Goal: Task Accomplishment & Management: Manage account settings

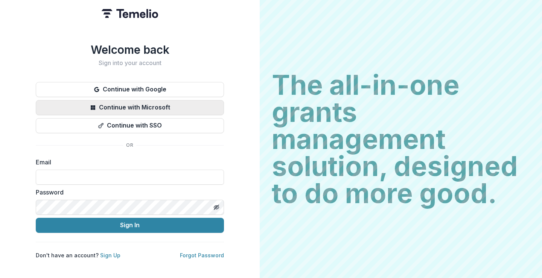
click at [160, 103] on button "Continue with Microsoft" at bounding box center [130, 107] width 188 height 15
click at [93, 181] on input at bounding box center [130, 177] width 188 height 15
click at [64, 176] on input at bounding box center [130, 177] width 188 height 15
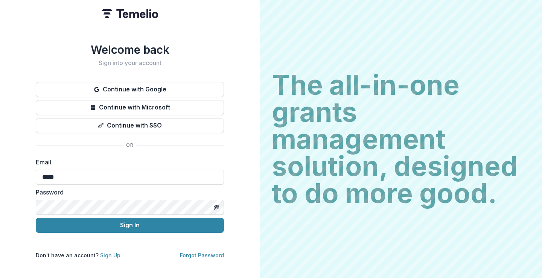
type input "**********"
click at [93, 175] on input at bounding box center [130, 177] width 188 height 15
type input "**********"
click at [36, 218] on button "Sign In" at bounding box center [130, 225] width 188 height 15
click at [214, 205] on icon "Toggle password visibility" at bounding box center [216, 207] width 6 height 6
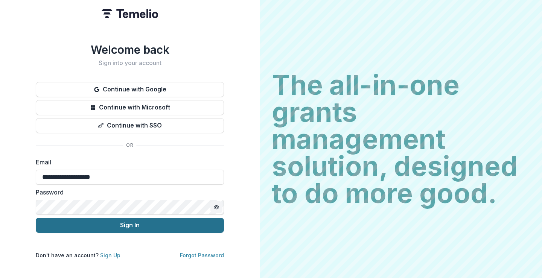
click at [136, 224] on button "Sign In" at bounding box center [130, 225] width 188 height 15
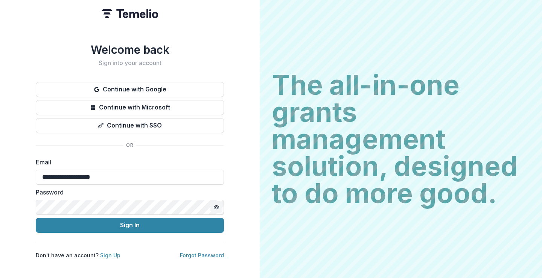
click at [205, 252] on link "Forgot Password" at bounding box center [202, 255] width 44 height 6
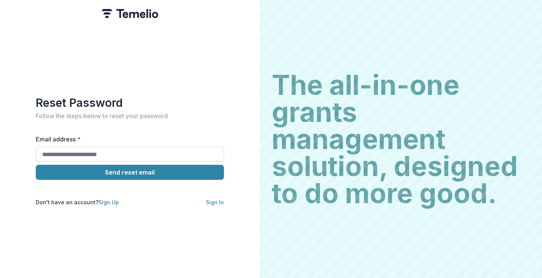
click at [137, 152] on input "Email address *" at bounding box center [130, 154] width 188 height 15
type input "**********"
click at [177, 115] on h2 "Follow the steps below to reset your password" at bounding box center [130, 115] width 188 height 7
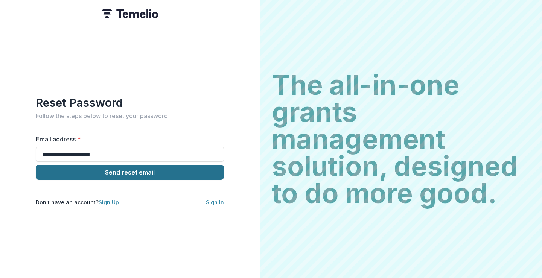
click at [136, 170] on button "Send reset email" at bounding box center [130, 172] width 188 height 15
click at [128, 173] on button "Send reset email" at bounding box center [130, 172] width 188 height 15
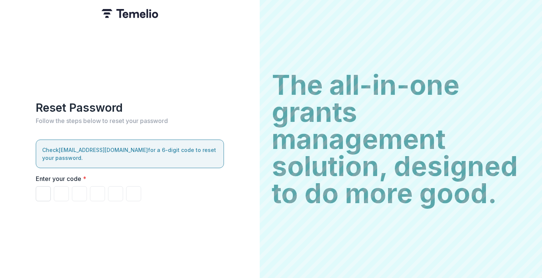
click at [43, 190] on input "Please enter your pin code" at bounding box center [43, 193] width 15 height 15
paste input "******"
type input "*"
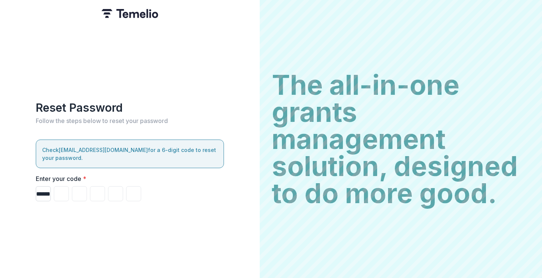
type input "*"
click at [130, 191] on input "*" at bounding box center [133, 193] width 15 height 15
click at [175, 178] on label "Enter your code *" at bounding box center [128, 178] width 184 height 9
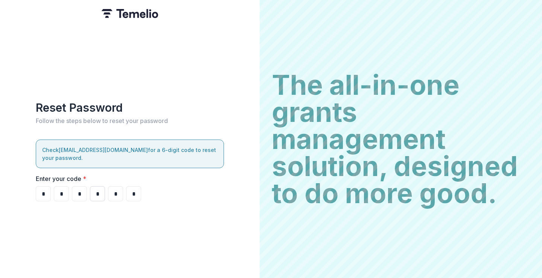
click at [91, 192] on input "*" at bounding box center [97, 193] width 15 height 15
type input "*"
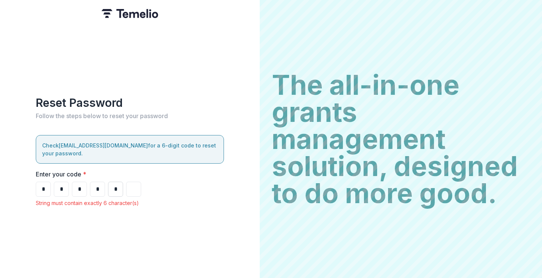
type input "*"
click at [119, 184] on input "*" at bounding box center [115, 189] width 15 height 15
click at [100, 188] on input "*" at bounding box center [97, 189] width 15 height 15
click at [82, 188] on input "*" at bounding box center [79, 189] width 15 height 15
click at [58, 186] on input "*" at bounding box center [61, 189] width 15 height 15
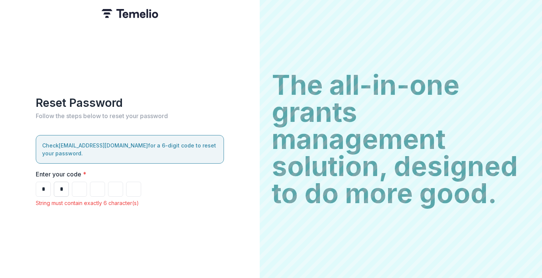
click at [62, 185] on input "*" at bounding box center [61, 189] width 15 height 15
click at [49, 186] on input "*" at bounding box center [43, 189] width 15 height 15
type input "*"
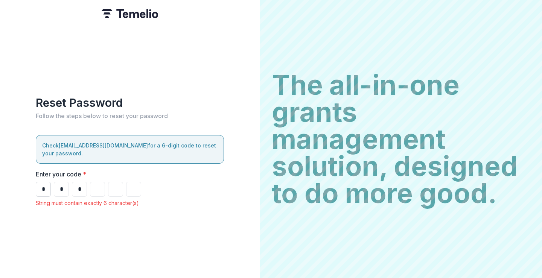
type input "*"
click at [49, 186] on input "*" at bounding box center [43, 189] width 15 height 15
type input "*"
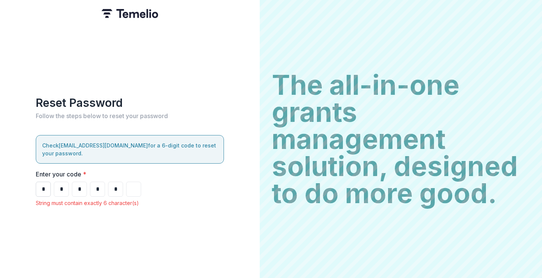
type input "*"
click at [63, 187] on input "*" at bounding box center [61, 189] width 15 height 15
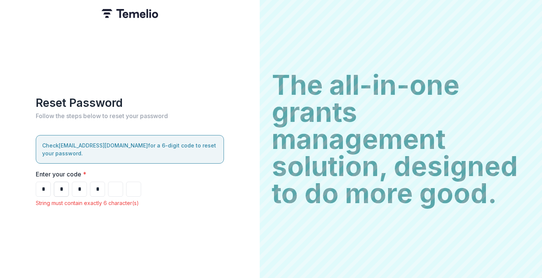
type input "*"
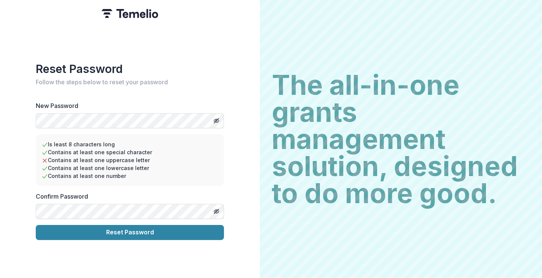
click at [17, 118] on div "Reset Password Follow the steps below to reset your password New Password Is le…" at bounding box center [130, 139] width 260 height 278
click at [36, 225] on button "Reset Password" at bounding box center [130, 232] width 188 height 15
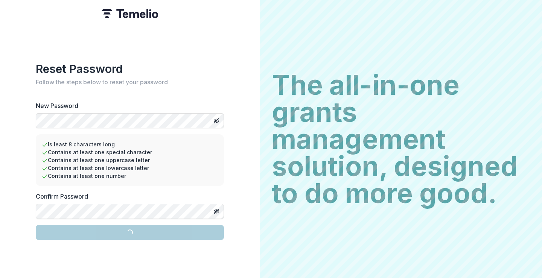
click at [211, 158] on li "Contains at least one uppercase letter" at bounding box center [130, 160] width 176 height 8
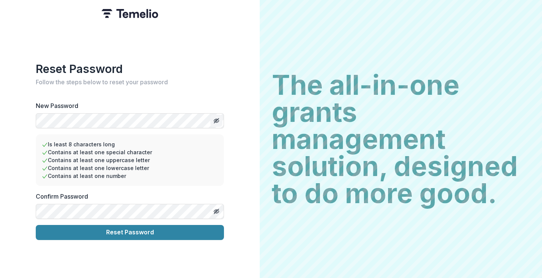
click at [219, 120] on button "Toggle password visibility" at bounding box center [216, 121] width 12 height 12
click at [214, 210] on icon "Toggle password visibility" at bounding box center [216, 211] width 4 height 3
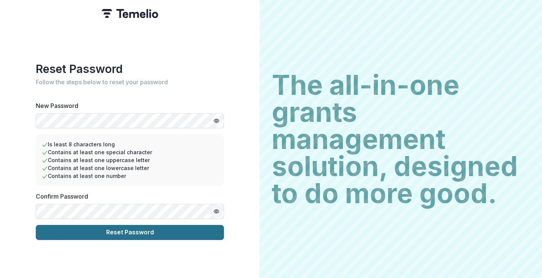
click at [207, 225] on button "Reset Password" at bounding box center [130, 232] width 188 height 15
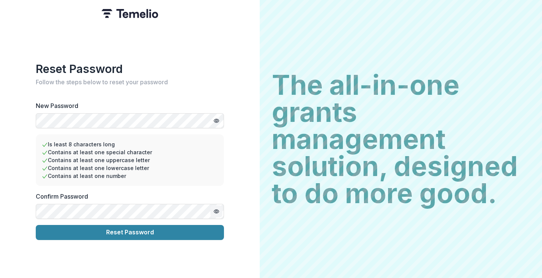
click at [128, 17] on img at bounding box center [130, 13] width 56 height 9
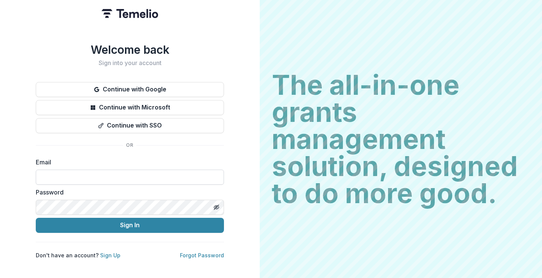
click at [167, 179] on input at bounding box center [130, 177] width 188 height 15
click at [122, 178] on input at bounding box center [130, 177] width 188 height 15
type input "*"
type input "**********"
click at [216, 206] on icon "Toggle password visibility" at bounding box center [217, 207] width 3 height 3
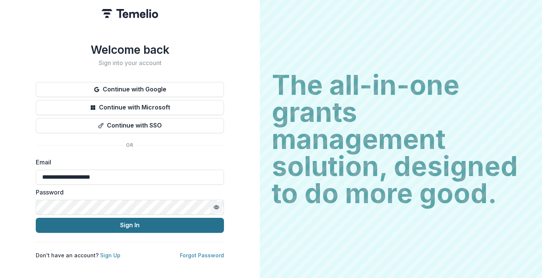
click at [178, 223] on button "Sign In" at bounding box center [130, 225] width 188 height 15
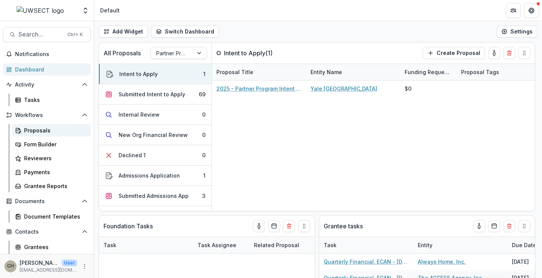
click at [42, 130] on div "Proposals" at bounding box center [54, 130] width 61 height 8
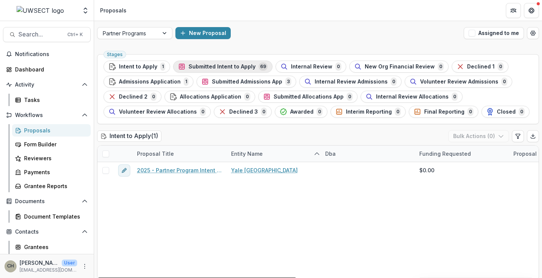
click at [248, 67] on span "Submitted Intent to Apply" at bounding box center [221, 67] width 67 height 6
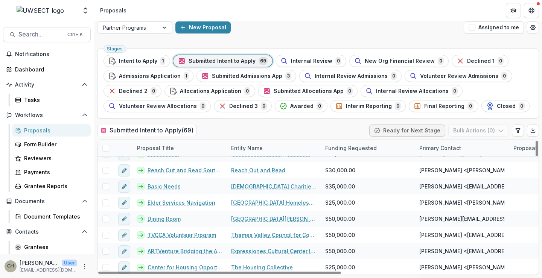
scroll to position [998, 0]
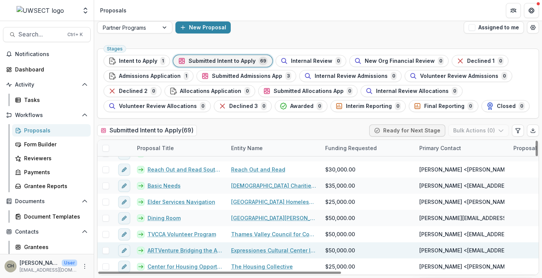
click at [242, 249] on link "Expressiones Cultural Center Inc" at bounding box center [273, 250] width 85 height 8
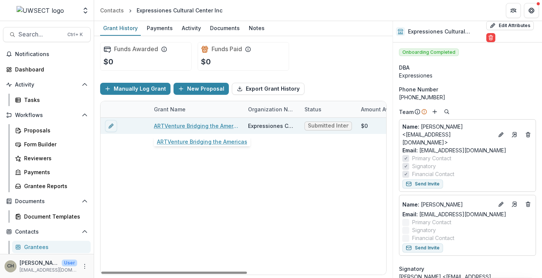
click at [184, 125] on link "ARTVenture Bridging the Americas" at bounding box center [196, 126] width 85 height 8
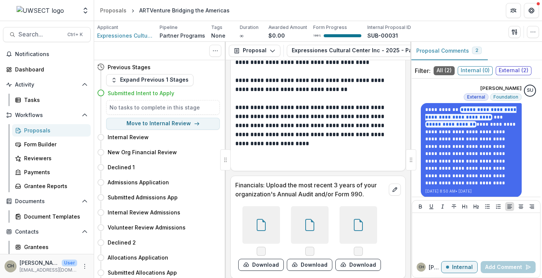
scroll to position [803, 0]
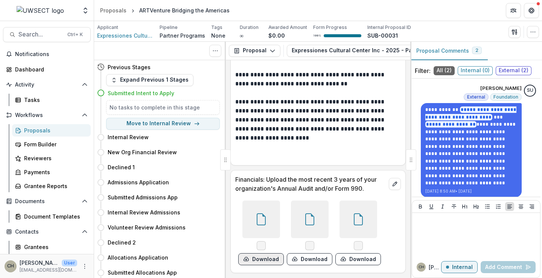
click at [263, 258] on button "Download" at bounding box center [261, 259] width 46 height 12
click at [321, 152] on p at bounding box center [318, 156] width 166 height 9
click at [257, 261] on button "Download" at bounding box center [261, 259] width 46 height 12
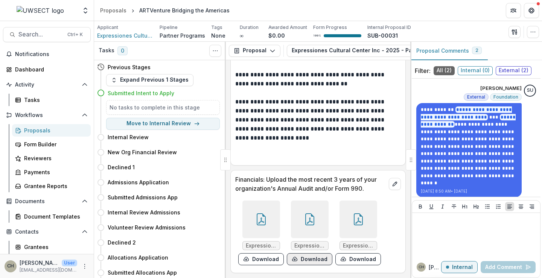
click at [308, 262] on button "Download" at bounding box center [310, 259] width 46 height 12
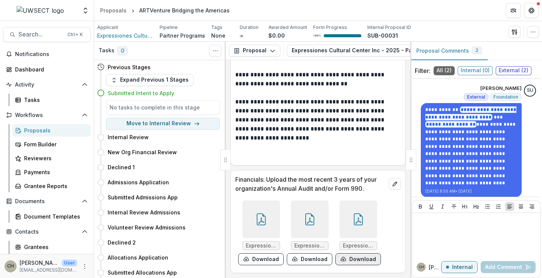
click at [344, 260] on button "Download" at bounding box center [358, 259] width 46 height 12
click at [117, 11] on div "Proposals" at bounding box center [113, 10] width 26 height 8
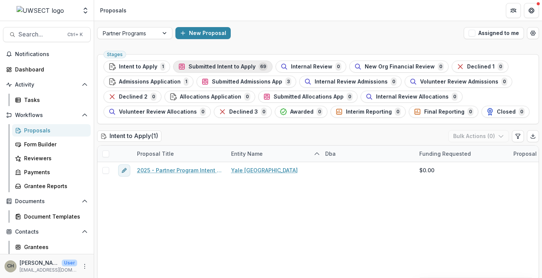
click at [208, 62] on button "Submitted Intent to Apply 69" at bounding box center [222, 67] width 99 height 12
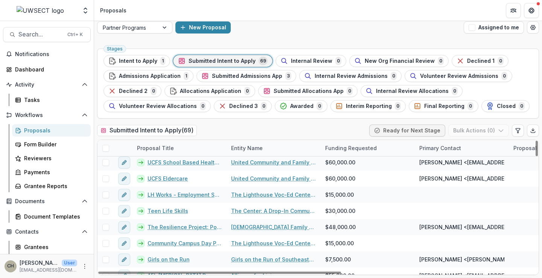
scroll to position [790, 0]
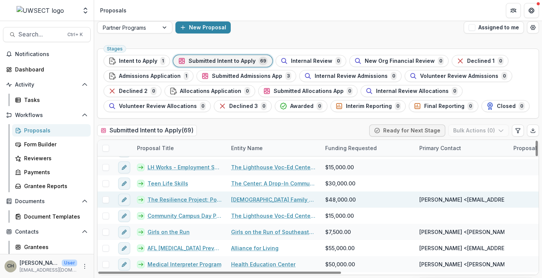
click at [197, 198] on link "The Resilience Project: Powered by SPARCS" at bounding box center [184, 200] width 74 height 8
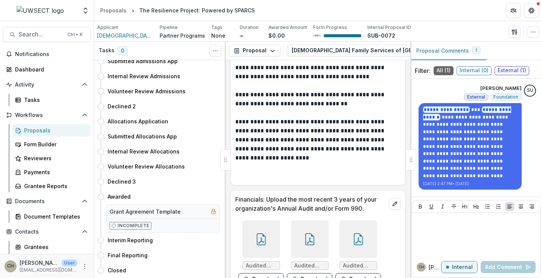
scroll to position [803, 0]
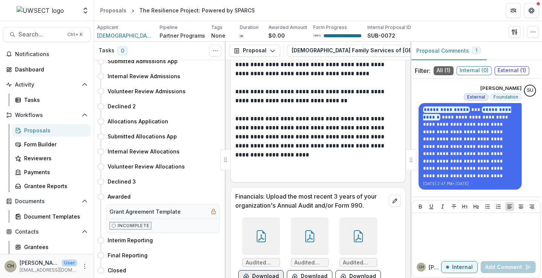
click at [268, 270] on button "Download" at bounding box center [261, 276] width 46 height 12
click at [310, 270] on button "Download" at bounding box center [310, 276] width 46 height 12
click at [349, 270] on button "Download" at bounding box center [358, 276] width 46 height 12
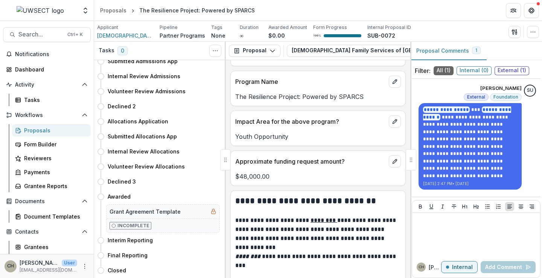
scroll to position [352, 0]
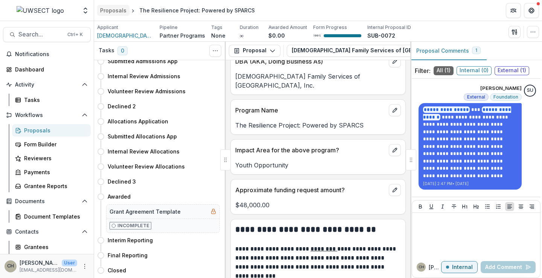
click at [118, 9] on div "Proposals" at bounding box center [113, 10] width 26 height 8
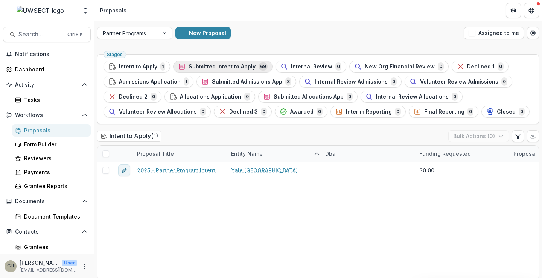
click at [241, 71] on div "Submitted Intent to Apply 69" at bounding box center [223, 66] width 90 height 8
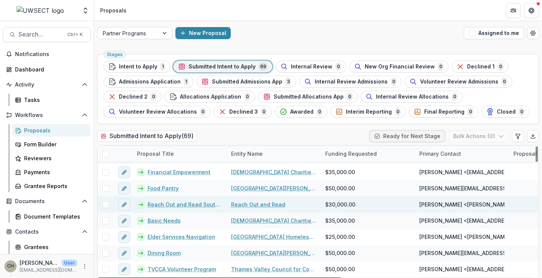
scroll to position [960, 0]
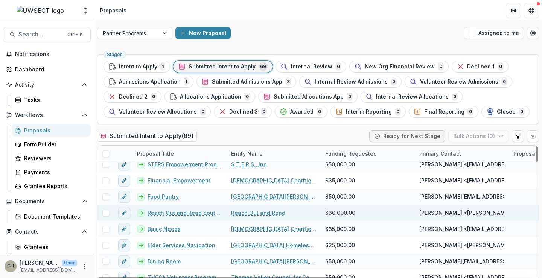
click at [177, 210] on link "Reach Out and Read Southeastern [US_STATE]" at bounding box center [184, 213] width 74 height 8
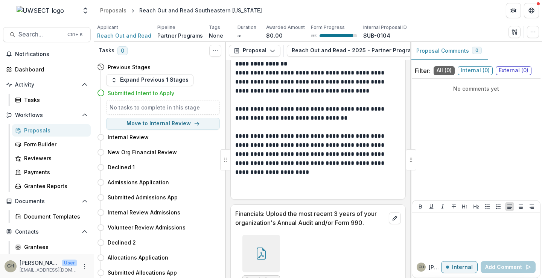
scroll to position [794, 0]
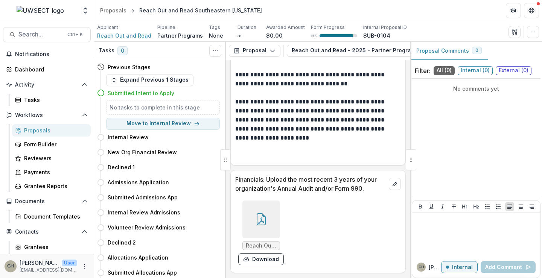
click at [516, 71] on span "External ( 0 )" at bounding box center [513, 70] width 36 height 9
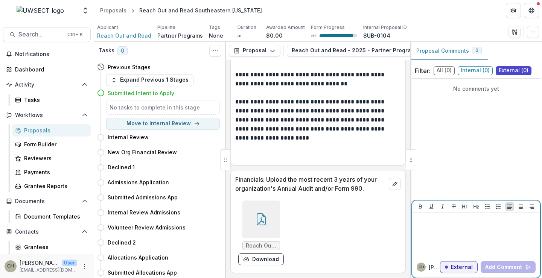
click at [432, 229] on div at bounding box center [476, 235] width 122 height 38
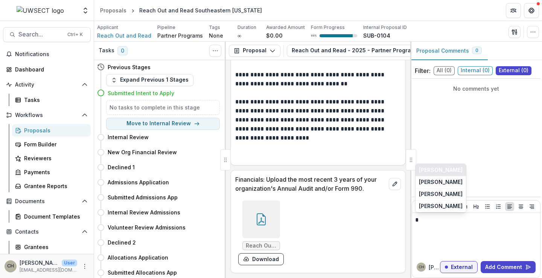
click at [440, 170] on button "[PERSON_NAME]" at bounding box center [440, 170] width 50 height 12
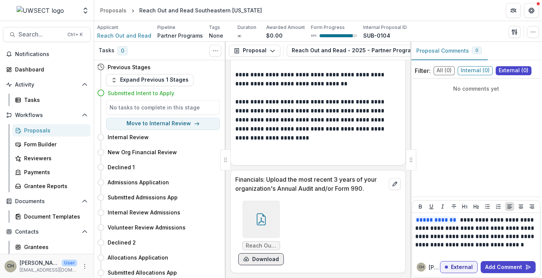
click at [248, 260] on icon "download-form-response" at bounding box center [246, 259] width 6 height 6
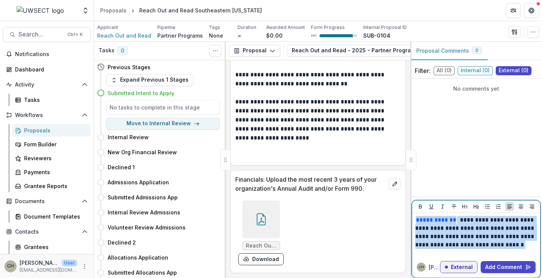
drag, startPoint x: 520, startPoint y: 246, endPoint x: 410, endPoint y: 215, distance: 114.3
click at [410, 215] on div "**********" at bounding box center [476, 160] width 132 height 236
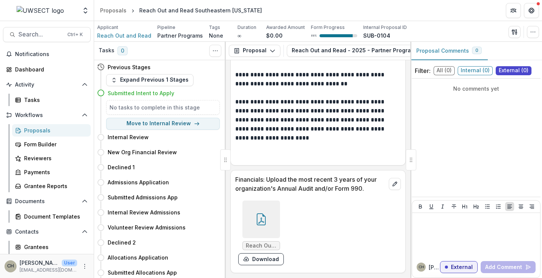
click at [373, 225] on div "Reach Out and Read Audited Statements Three Years.pdf Download" at bounding box center [318, 232] width 166 height 71
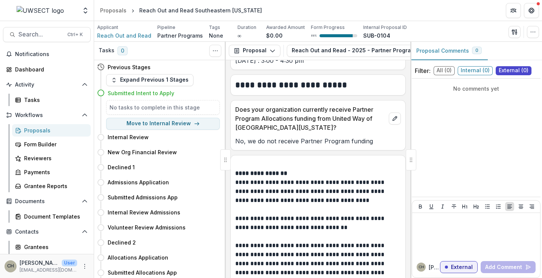
scroll to position [569, 0]
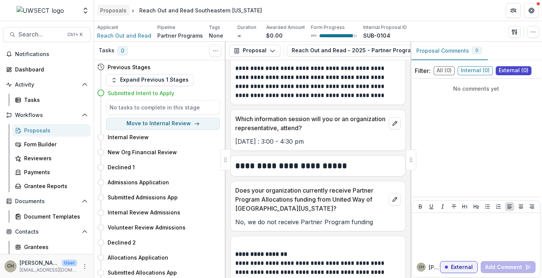
click at [109, 11] on div "Proposals" at bounding box center [113, 10] width 26 height 8
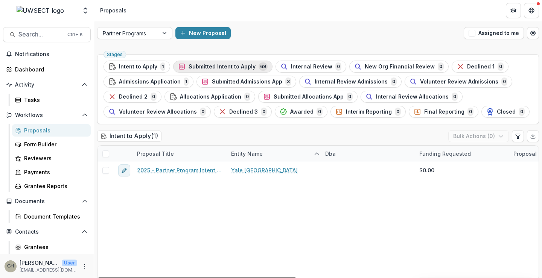
click at [254, 64] on div "Submitted Intent to Apply 69" at bounding box center [223, 66] width 90 height 8
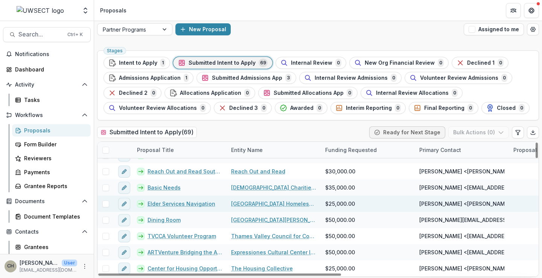
scroll to position [6, 0]
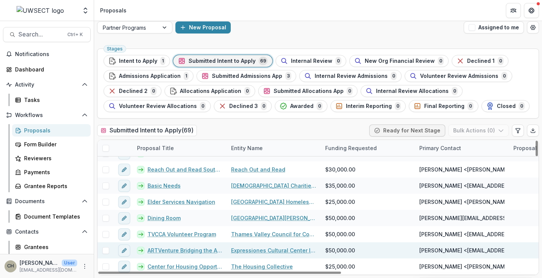
click at [177, 250] on link "ARTVenture Bridging the Americas" at bounding box center [184, 250] width 74 height 8
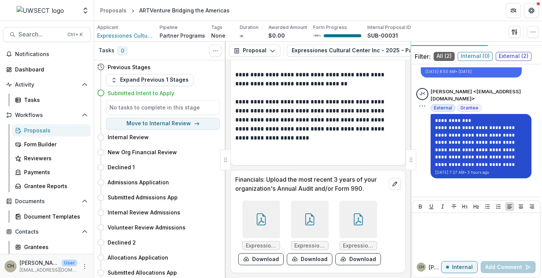
scroll to position [21, 0]
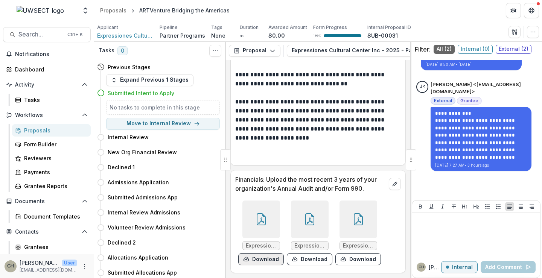
click at [260, 261] on button "Download" at bounding box center [261, 259] width 46 height 12
click at [308, 262] on button "Download" at bounding box center [310, 259] width 46 height 12
click at [367, 260] on button "Download" at bounding box center [358, 259] width 46 height 12
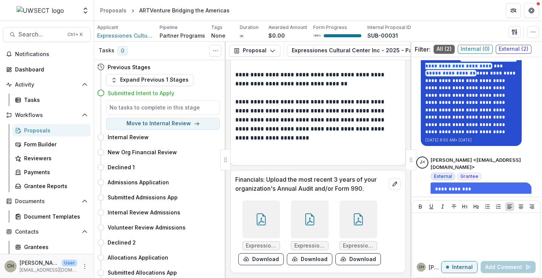
scroll to position [75, 0]
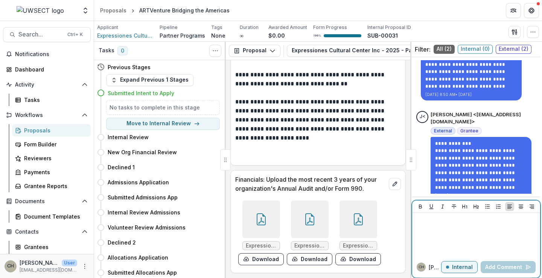
click at [456, 231] on div at bounding box center [476, 235] width 122 height 38
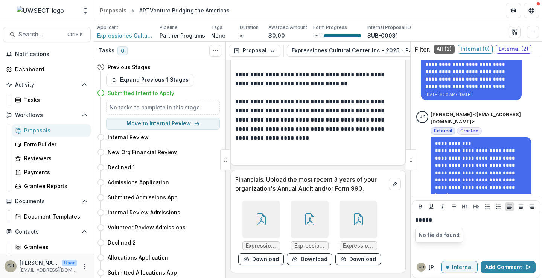
click at [505, 47] on span "External ( 2 )" at bounding box center [513, 49] width 36 height 9
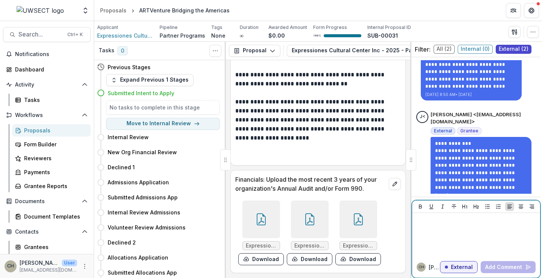
click at [437, 231] on div at bounding box center [476, 235] width 122 height 38
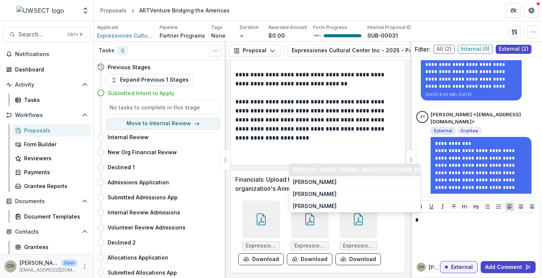
click at [319, 169] on button "[PERSON_NAME] <[EMAIL_ADDRESS][DOMAIN_NAME]>" at bounding box center [354, 170] width 131 height 12
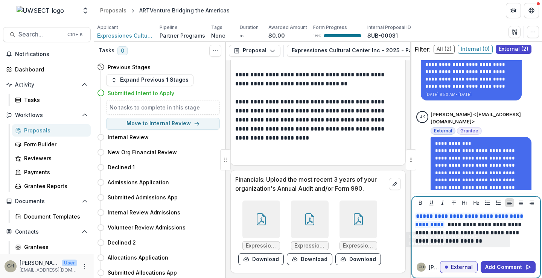
click at [503, 223] on p "**********" at bounding box center [475, 228] width 120 height 33
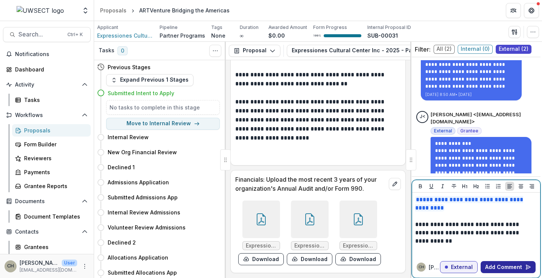
click at [521, 266] on button "Add Comment" at bounding box center [507, 267] width 55 height 12
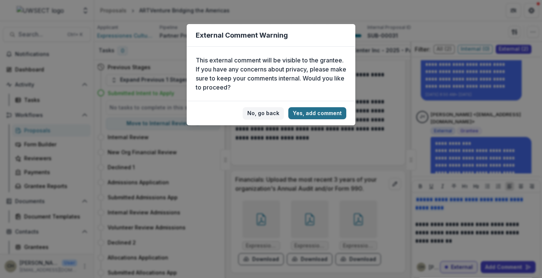
click at [335, 111] on button "Yes, add comment" at bounding box center [317, 113] width 58 height 12
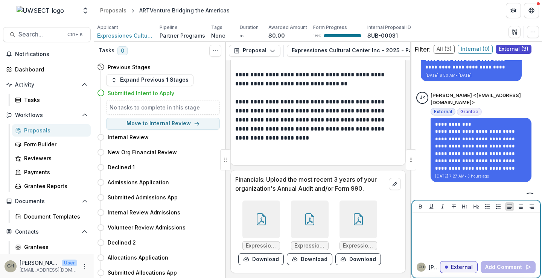
scroll to position [86, 0]
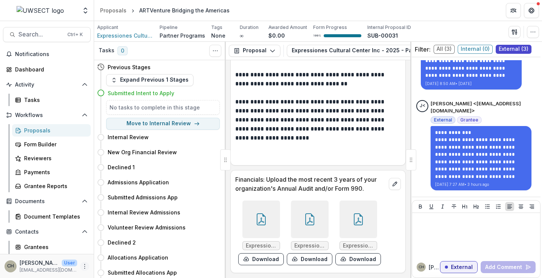
click at [82, 266] on icon "More" at bounding box center [85, 266] width 6 height 6
click at [129, 248] on link "User Settings" at bounding box center [132, 250] width 80 height 12
select select "****"
select select "********"
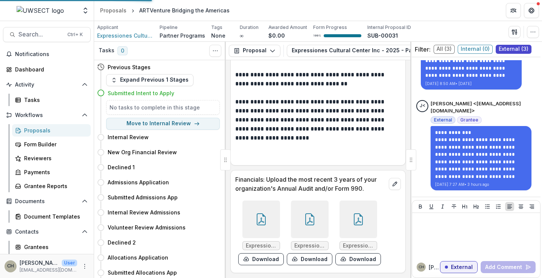
select select "**********"
select select "****"
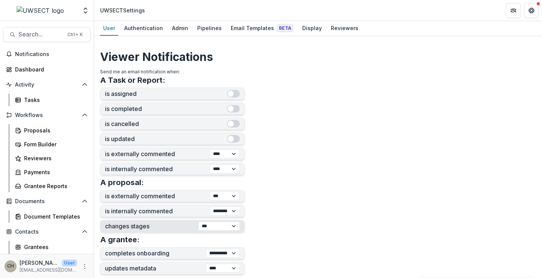
scroll to position [144, 0]
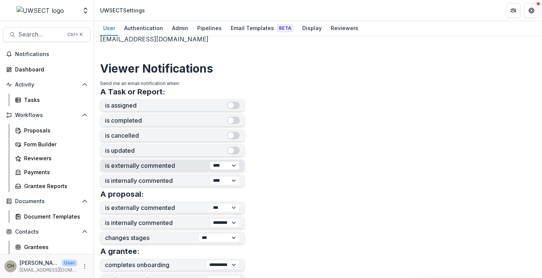
click at [217, 166] on select "*** ******** ****" at bounding box center [225, 165] width 30 height 9
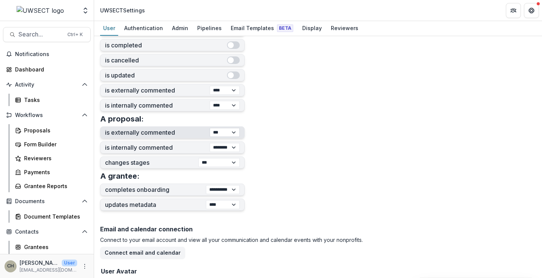
click at [217, 133] on select "*** ******** ****" at bounding box center [225, 132] width 30 height 9
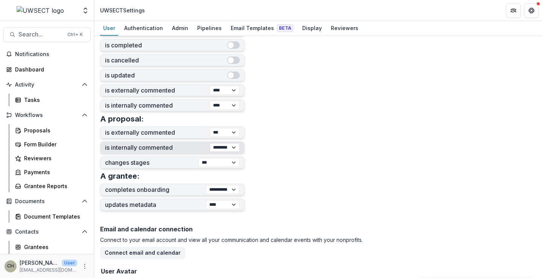
click at [216, 148] on select "*** ******** ****" at bounding box center [225, 147] width 30 height 9
select select "***"
click at [210, 143] on select "*** ******** ****" at bounding box center [225, 147] width 30 height 9
click at [218, 164] on select "**********" at bounding box center [218, 162] width 41 height 9
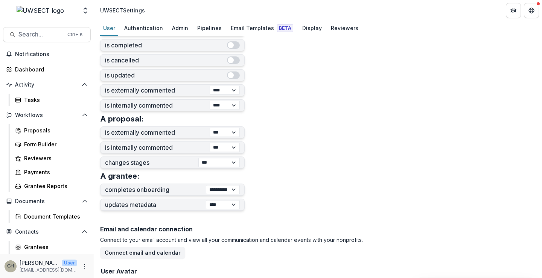
click at [330, 156] on form "**********" at bounding box center [318, 85] width 436 height 524
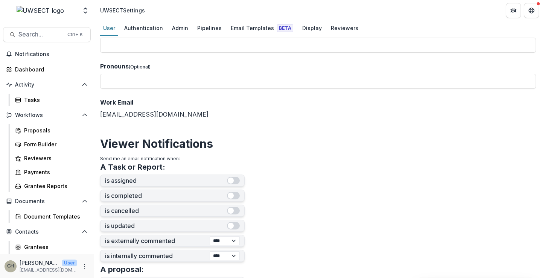
scroll to position [0, 0]
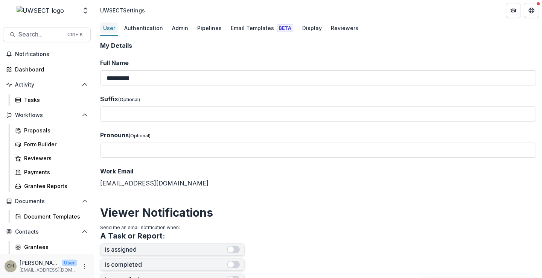
click at [113, 26] on div "User" at bounding box center [109, 28] width 18 height 11
click at [182, 27] on div "Admin" at bounding box center [180, 28] width 22 height 11
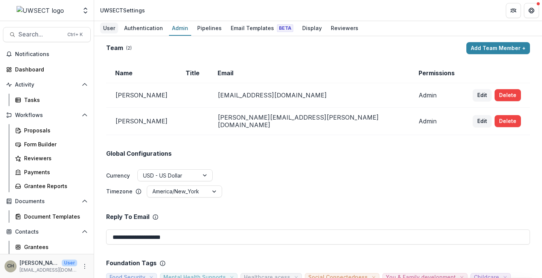
click at [113, 26] on div "User" at bounding box center [109, 28] width 18 height 11
select select "****"
select select "**********"
select select "****"
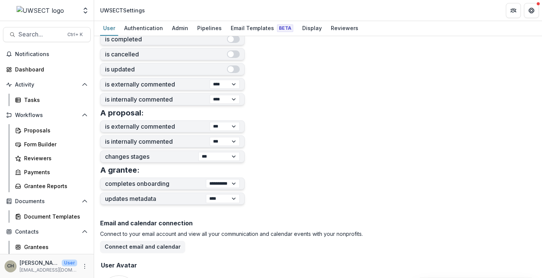
scroll to position [226, 0]
